Goal: Task Accomplishment & Management: Use online tool/utility

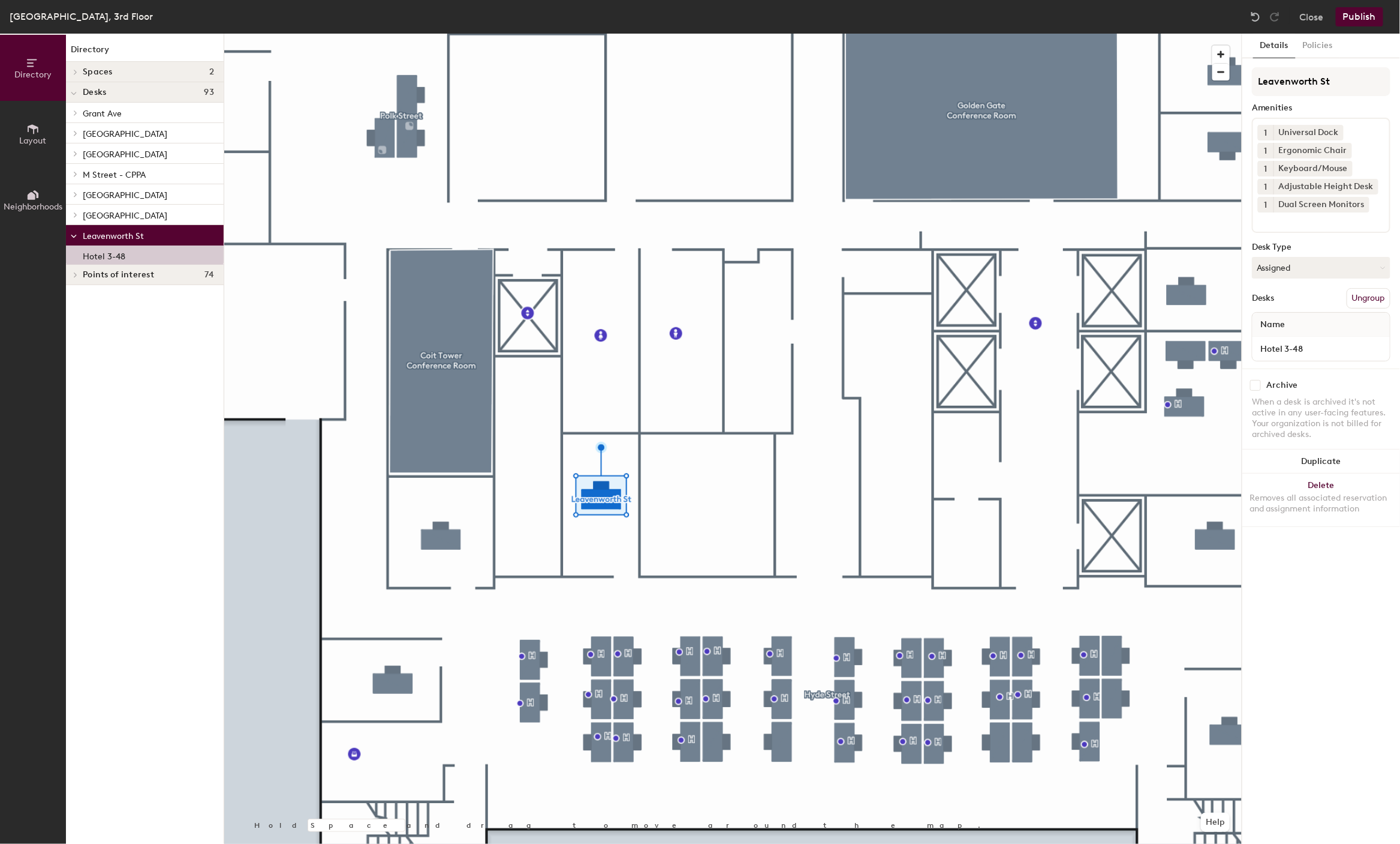
click at [1313, 638] on div "Details Policies Leavenworth St Amenities 1 Universal Dock 1 Ergonomic Chair 1 …" at bounding box center [1321, 438] width 157 height 810
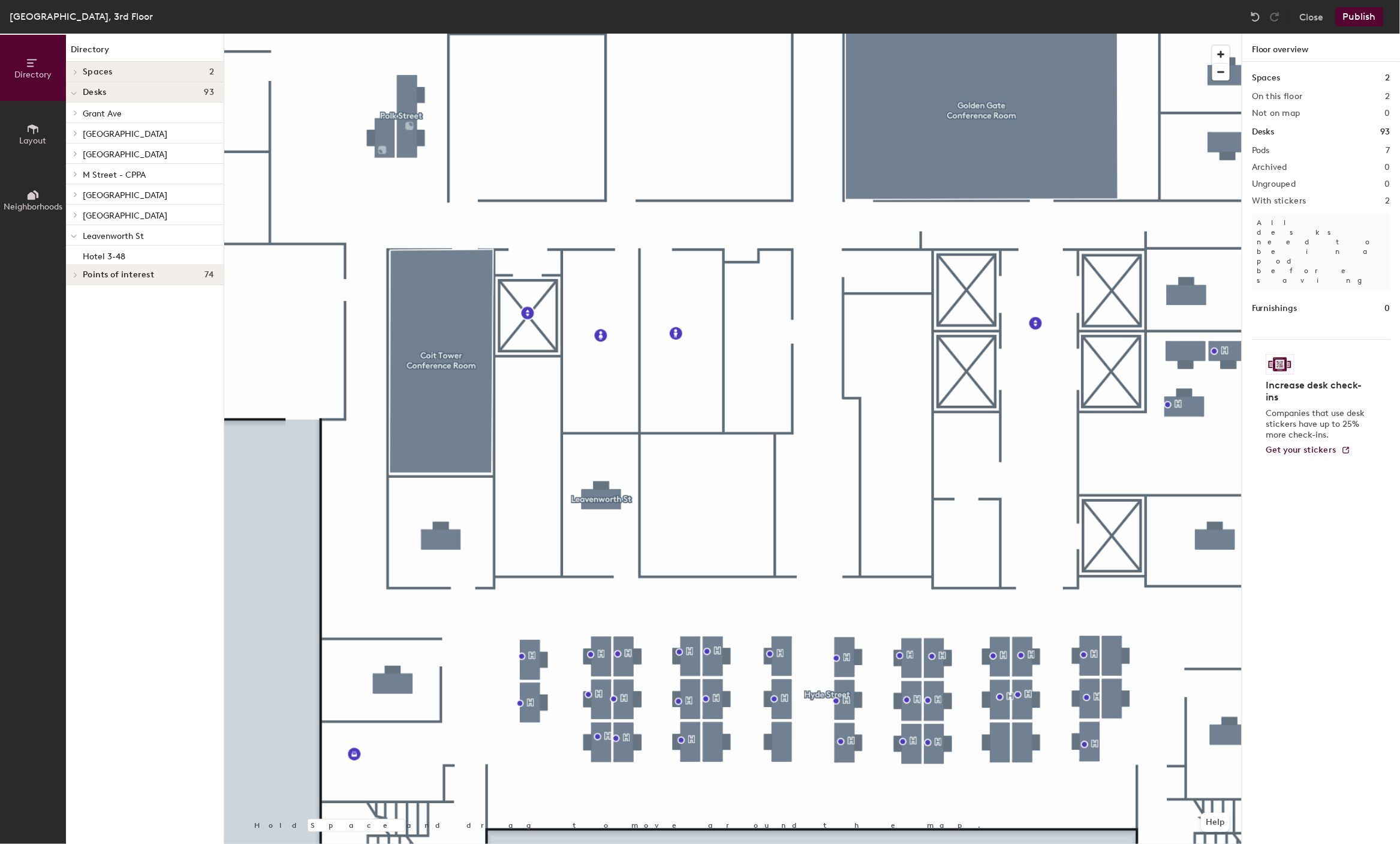
click at [1356, 19] on button "Publish" at bounding box center [1359, 17] width 47 height 20
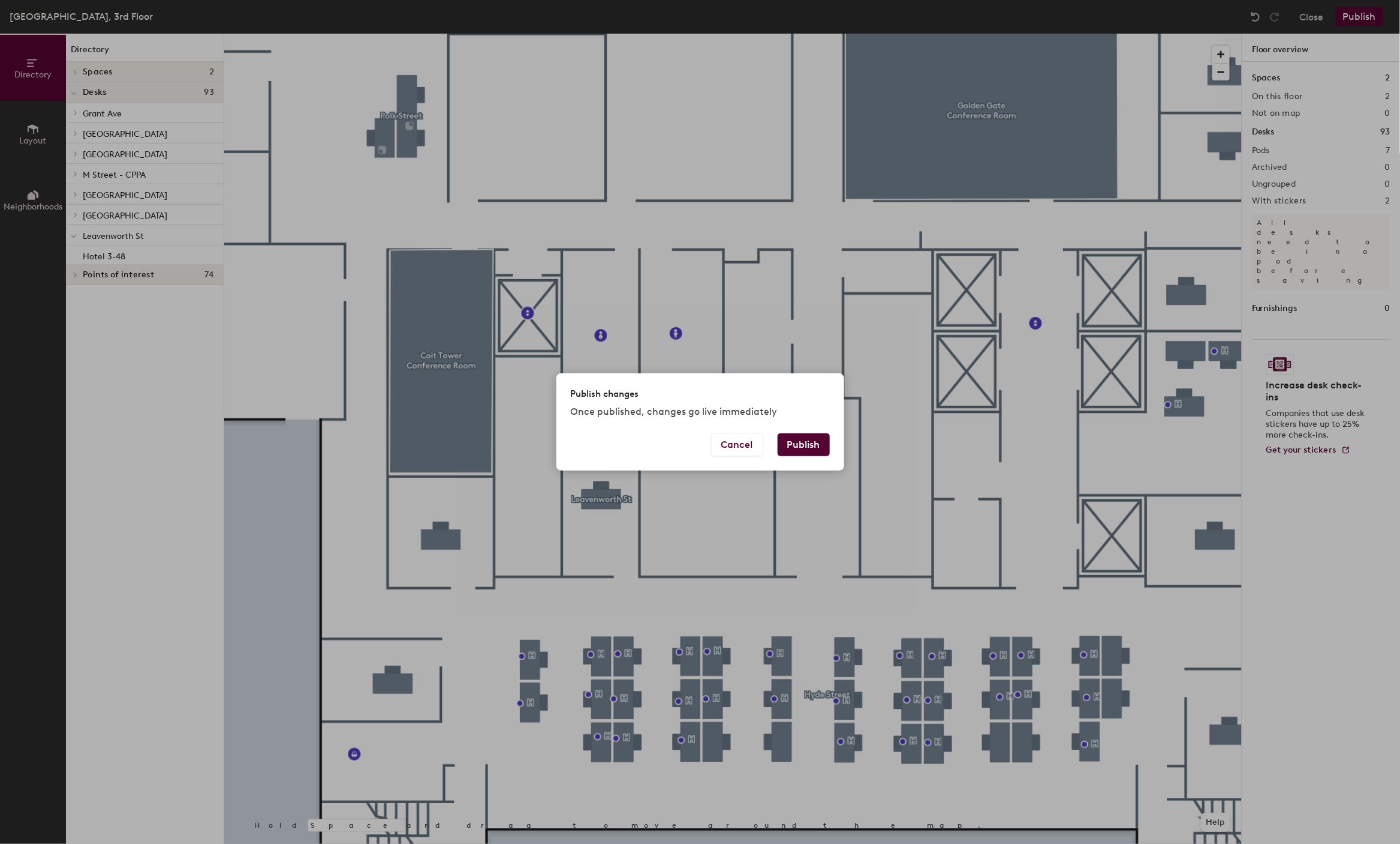
click at [806, 438] on button "Publish" at bounding box center [804, 445] width 52 height 23
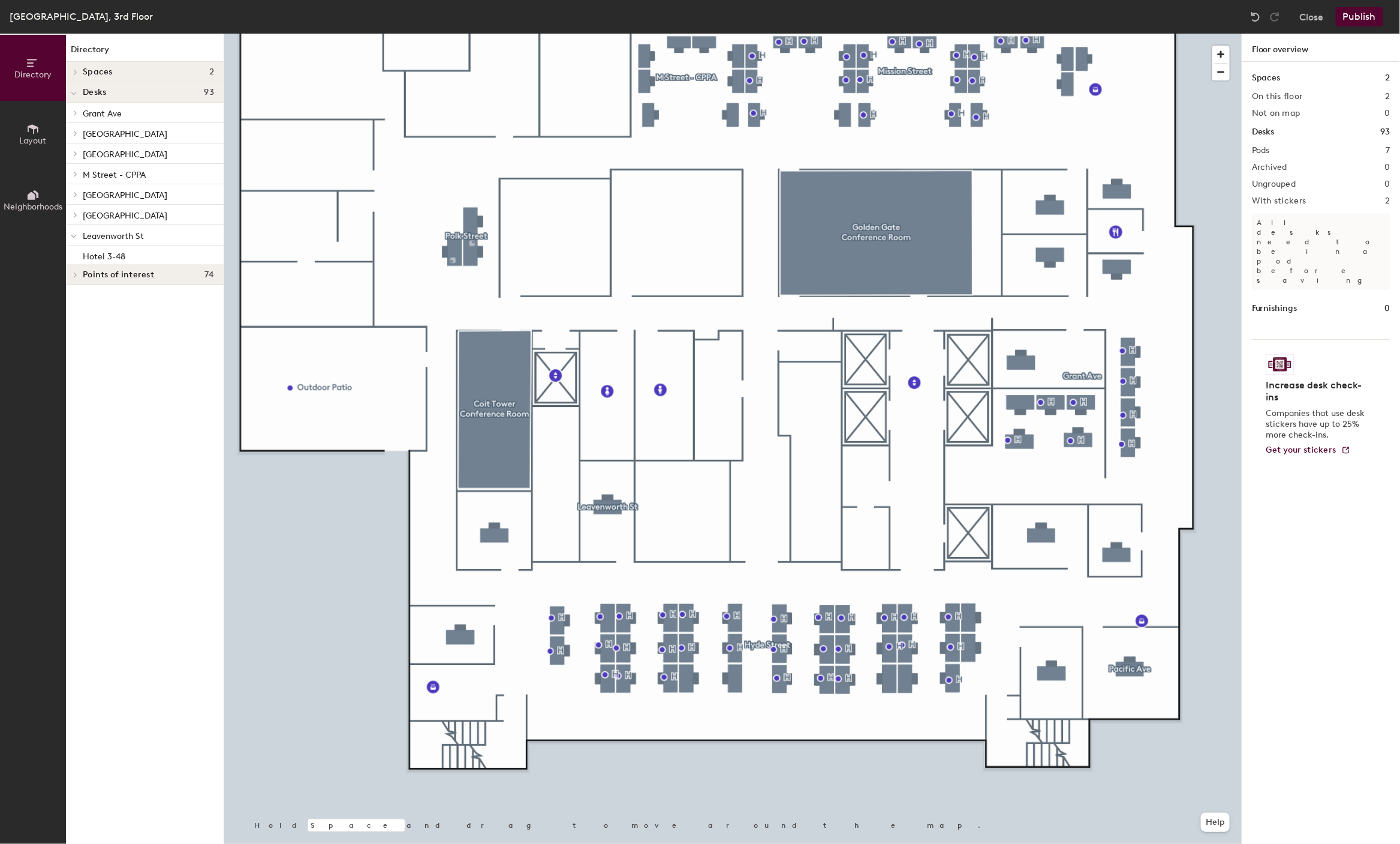
click at [28, 130] on icon at bounding box center [33, 129] width 11 height 10
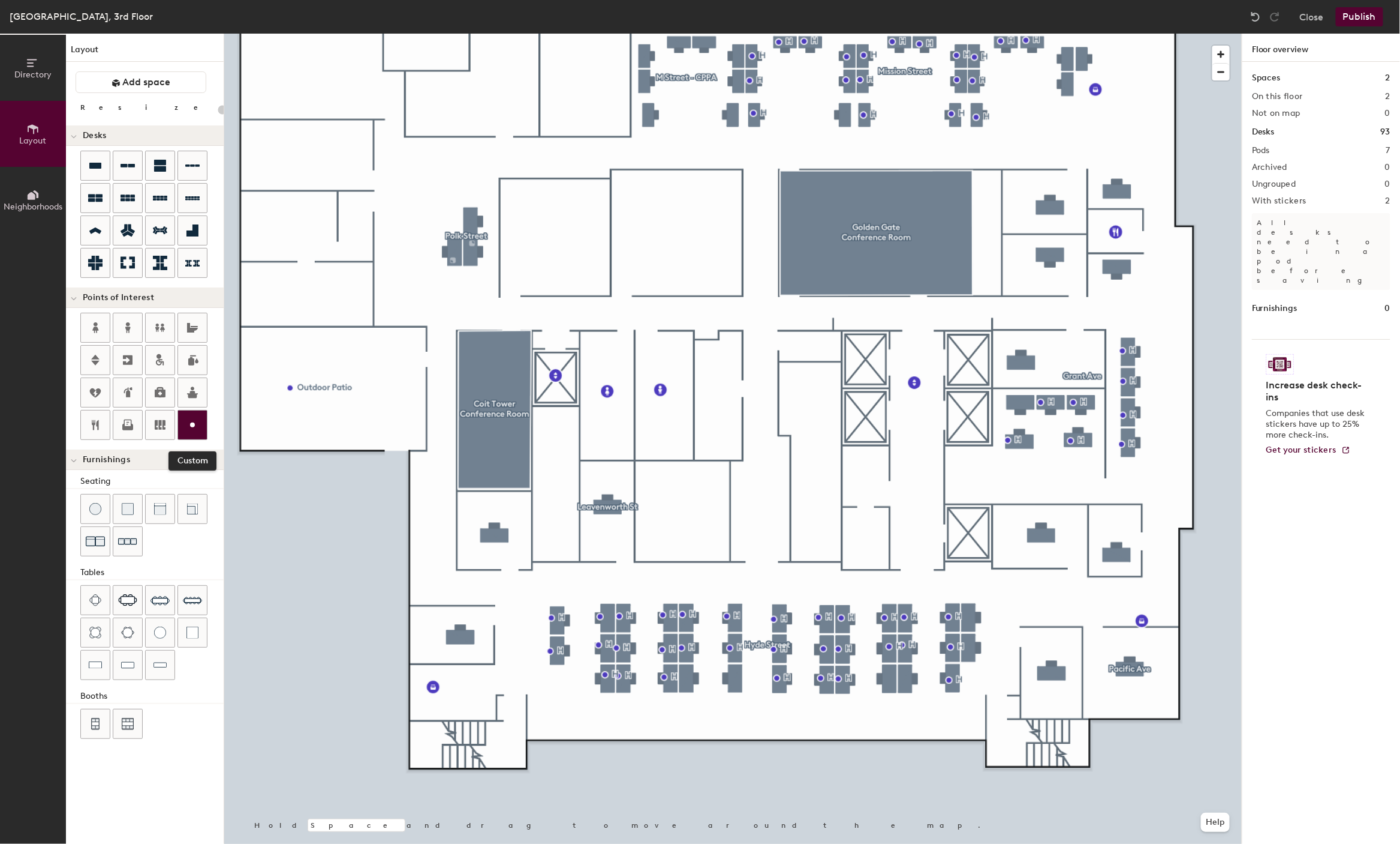
click at [194, 412] on div at bounding box center [192, 424] width 28 height 28
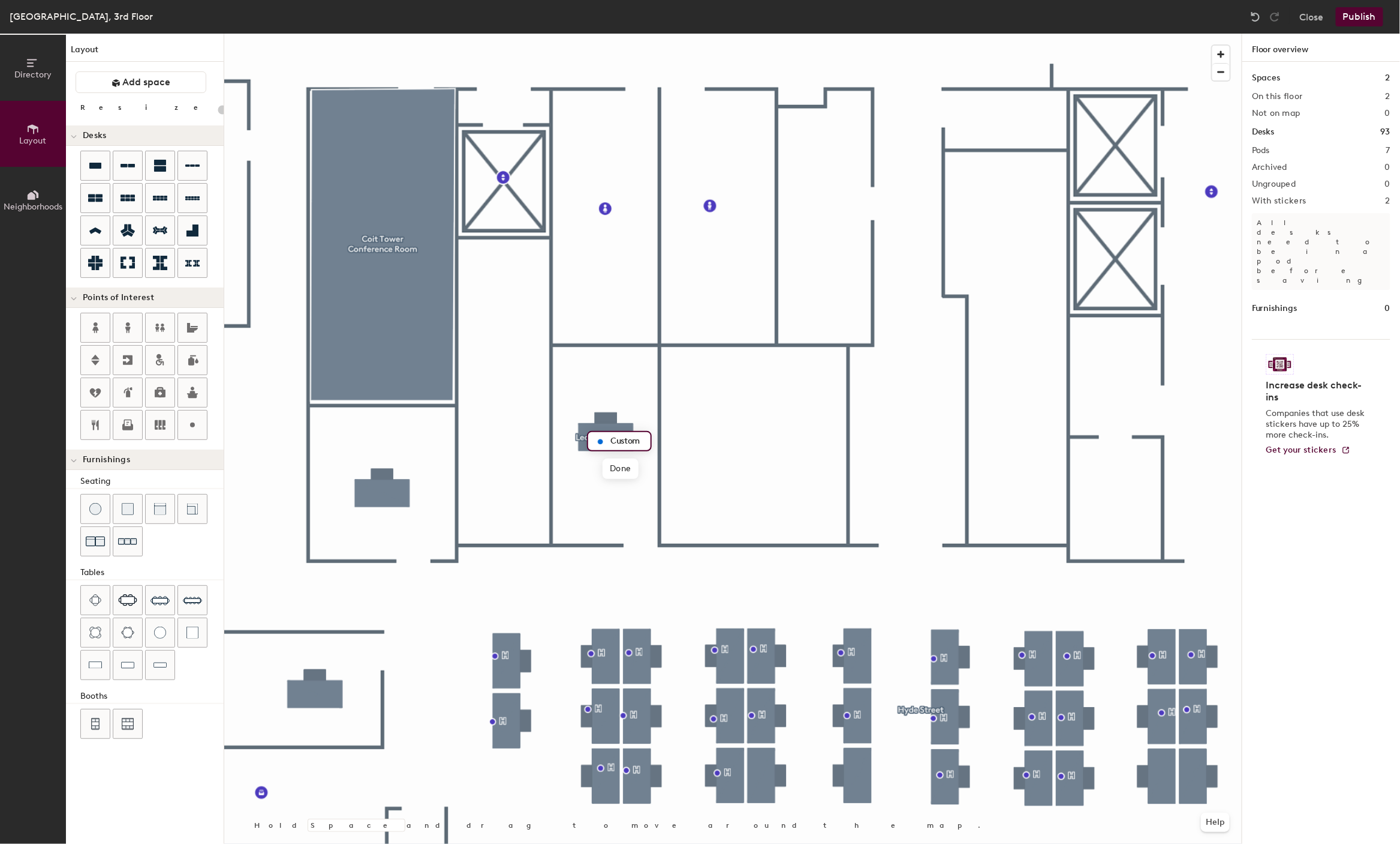
type input "20"
type input "H"
type input "20"
type input "H"
click at [617, 471] on span "Done" at bounding box center [620, 468] width 36 height 20
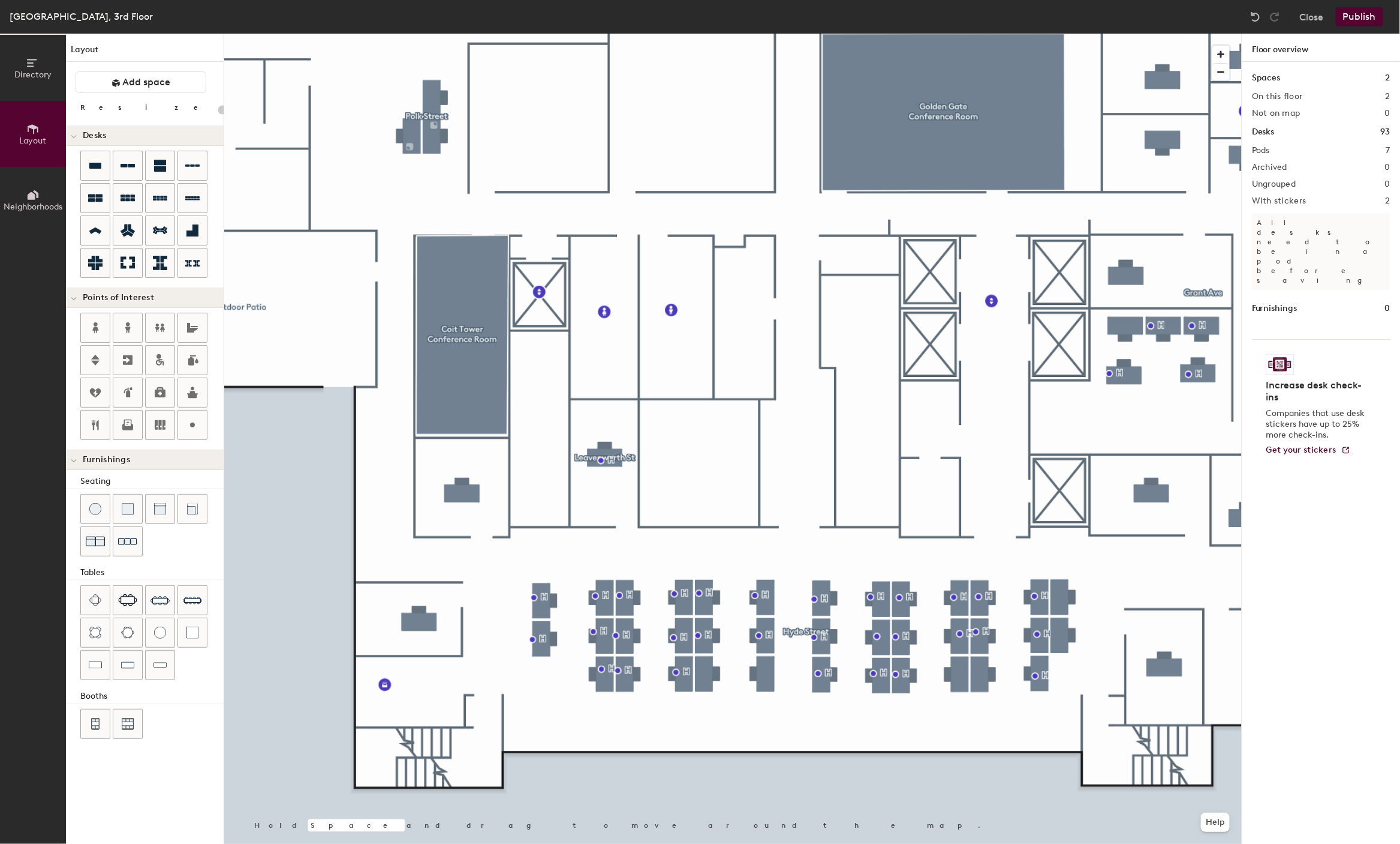
click at [1364, 20] on button "Publish" at bounding box center [1359, 17] width 47 height 20
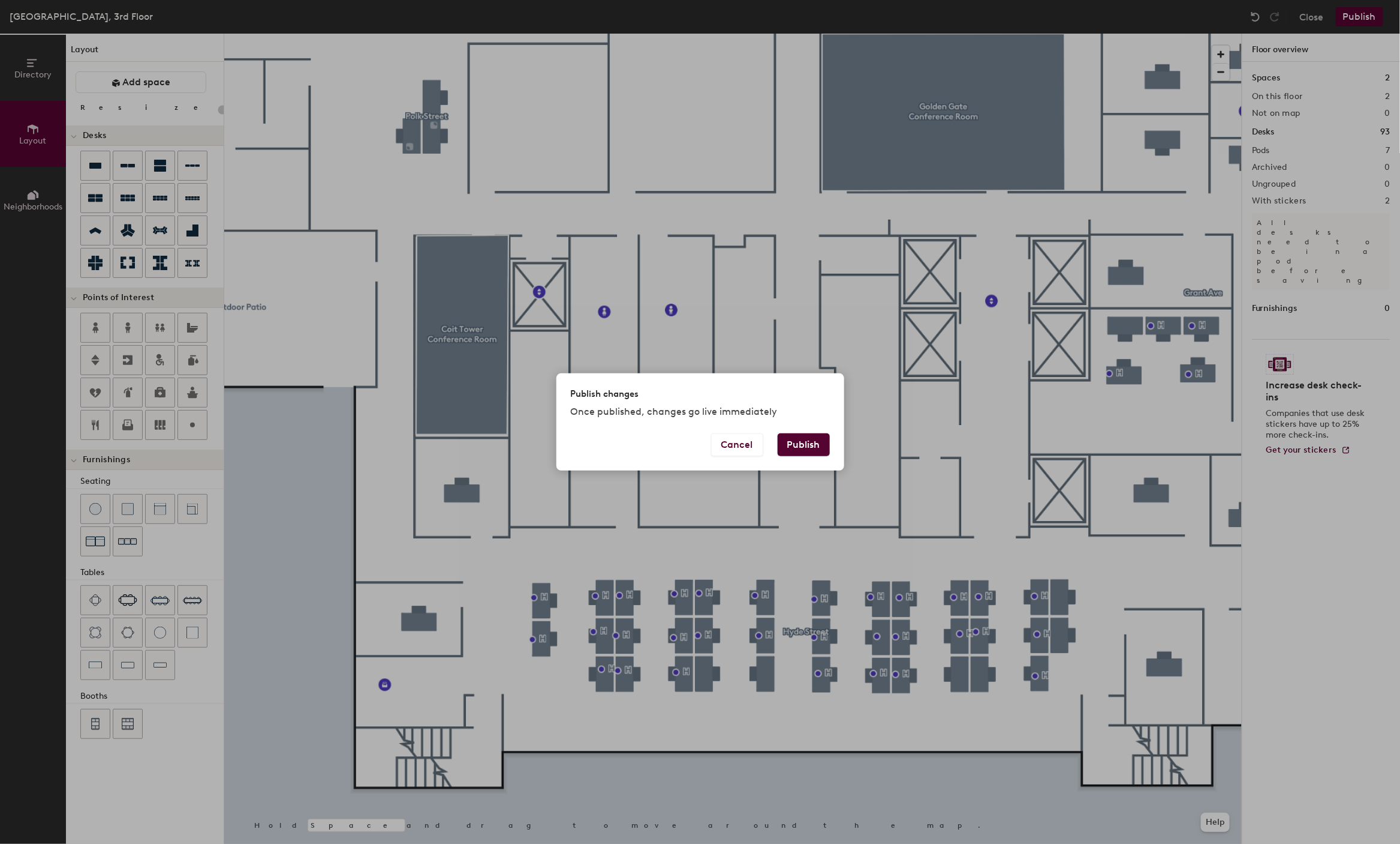
click at [806, 439] on button "Publish" at bounding box center [804, 445] width 52 height 23
type input "20"
